Goal: Complete application form: Complete application form

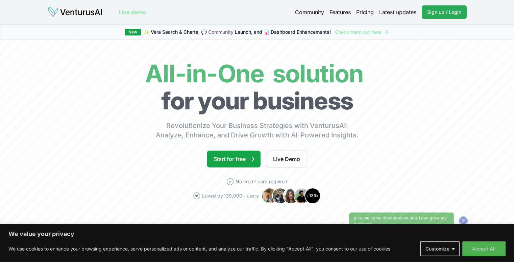
click at [437, 8] on link "Sign up / Login Login" at bounding box center [444, 12] width 45 height 14
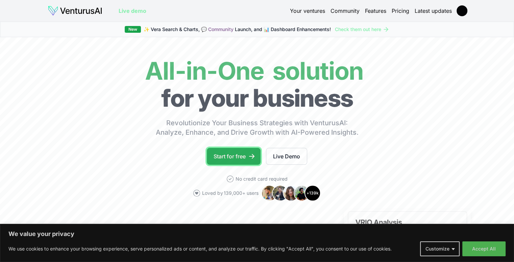
click at [245, 156] on link "Start for free" at bounding box center [234, 156] width 54 height 17
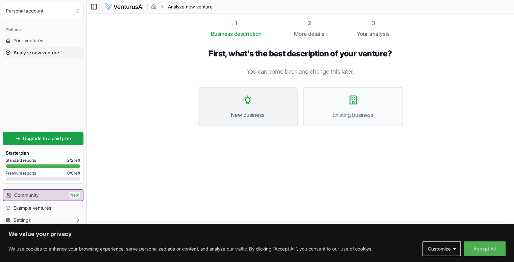
click at [242, 106] on button "New business" at bounding box center [248, 106] width 100 height 39
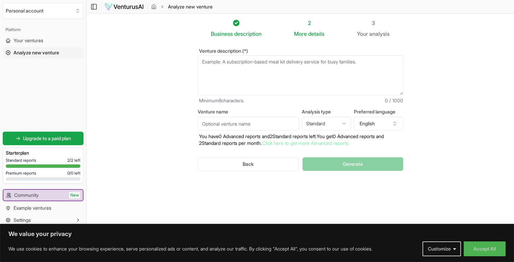
click at [257, 72] on textarea "Venture description (*)" at bounding box center [300, 75] width 205 height 40
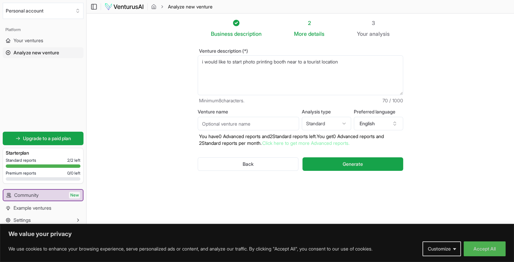
type textarea "i would like to start photo printing booth near to a tourist location"
click at [214, 126] on input "Venture name" at bounding box center [248, 124] width 101 height 14
type input "clickbooth"
click at [351, 71] on textarea "i would like to start photo printing booth near to a tourist location" at bounding box center [300, 75] width 205 height 40
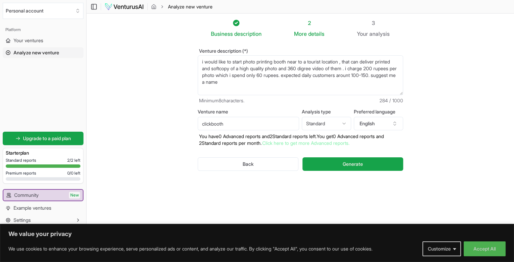
click at [347, 62] on textarea "i would like to start photo printing booth near to a tourist location" at bounding box center [300, 75] width 205 height 40
click at [330, 81] on textarea "i would like to start photo printing booth near to a tourist location" at bounding box center [300, 75] width 205 height 40
click at [341, 80] on textarea "i would like to start photo printing booth near to a tourist location" at bounding box center [300, 75] width 205 height 40
click at [362, 83] on textarea "i would like to start photo printing booth near to a tourist location" at bounding box center [300, 75] width 205 height 40
click at [344, 81] on textarea "i would like to start photo printing booth near to a tourist location" at bounding box center [300, 75] width 205 height 40
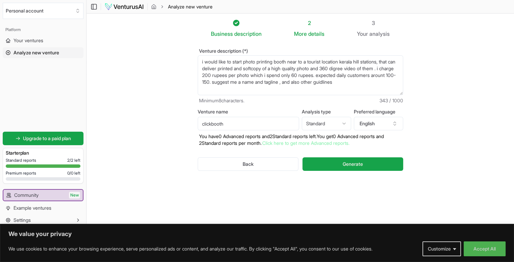
type textarea "i would like to start photo printing booth near to a tourist location kerala hi…"
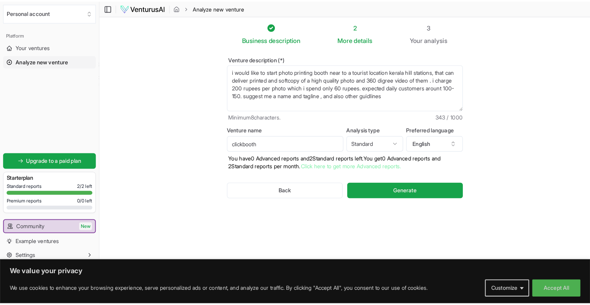
scroll to position [0, 0]
